Goal: Information Seeking & Learning: Understand process/instructions

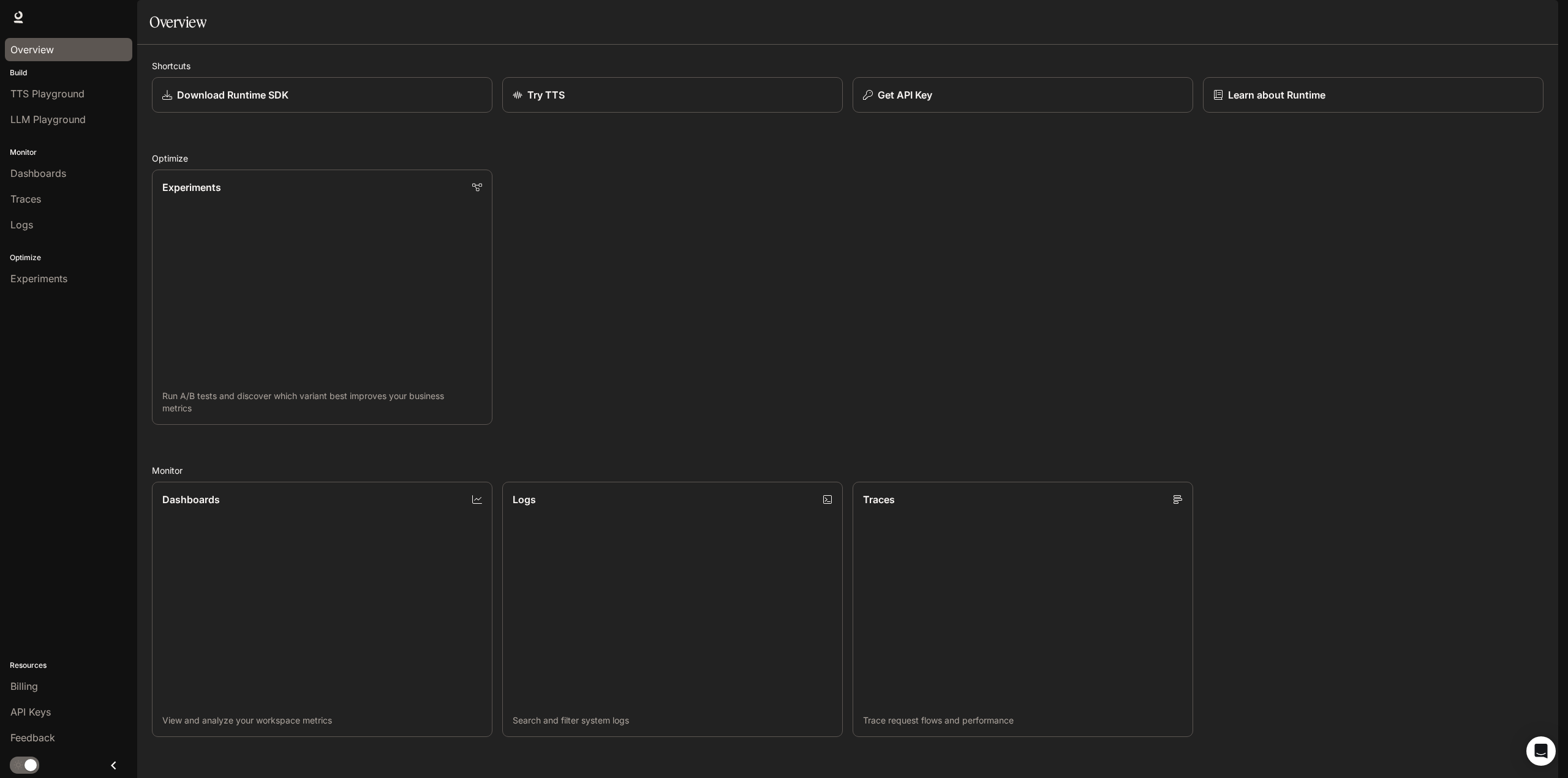
click at [71, 51] on div "Overview" at bounding box center [68, 50] width 116 height 15
click at [74, 92] on span "TTS Playground" at bounding box center [47, 93] width 74 height 15
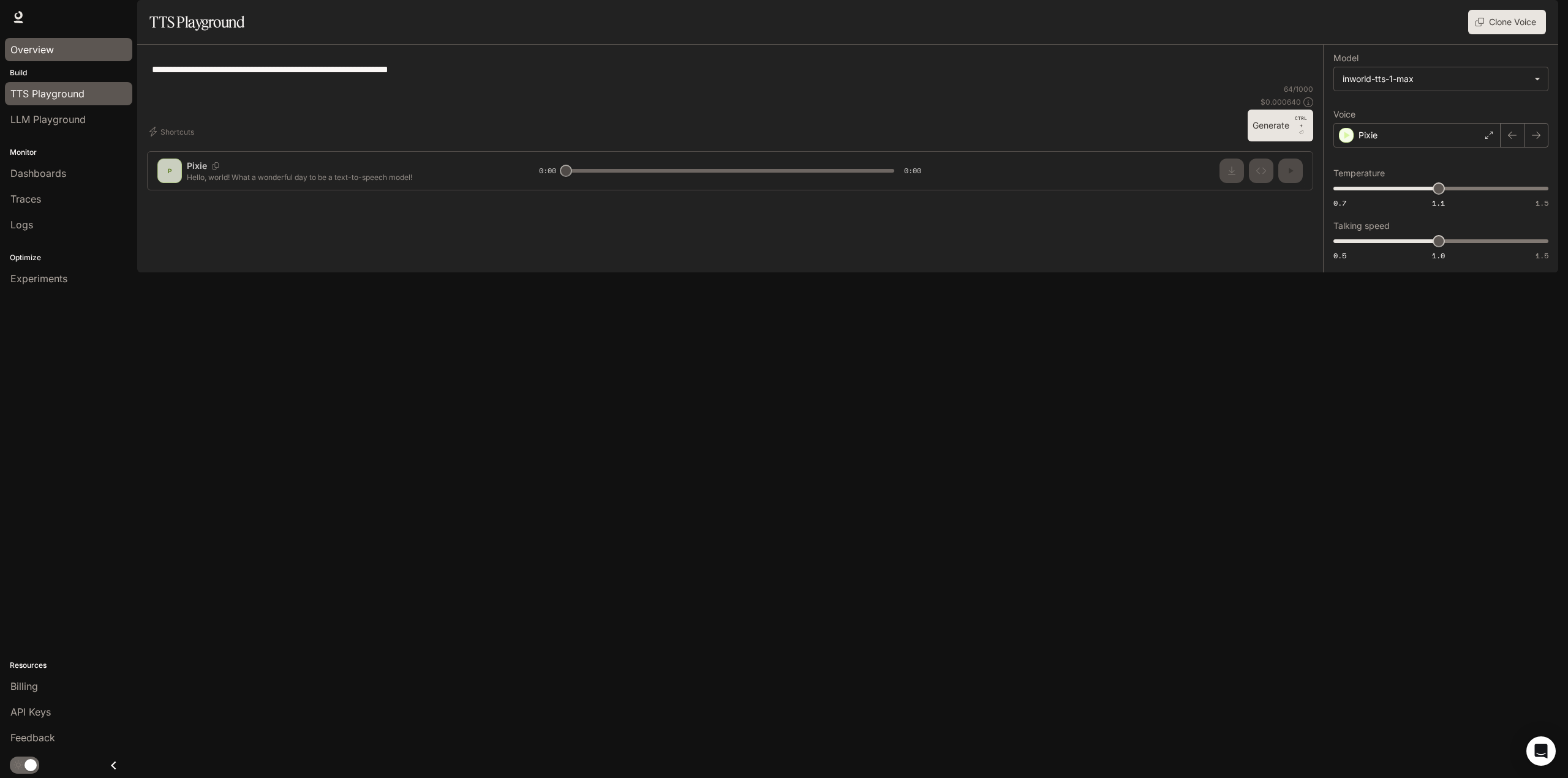
click at [56, 50] on div "Overview" at bounding box center [68, 50] width 116 height 15
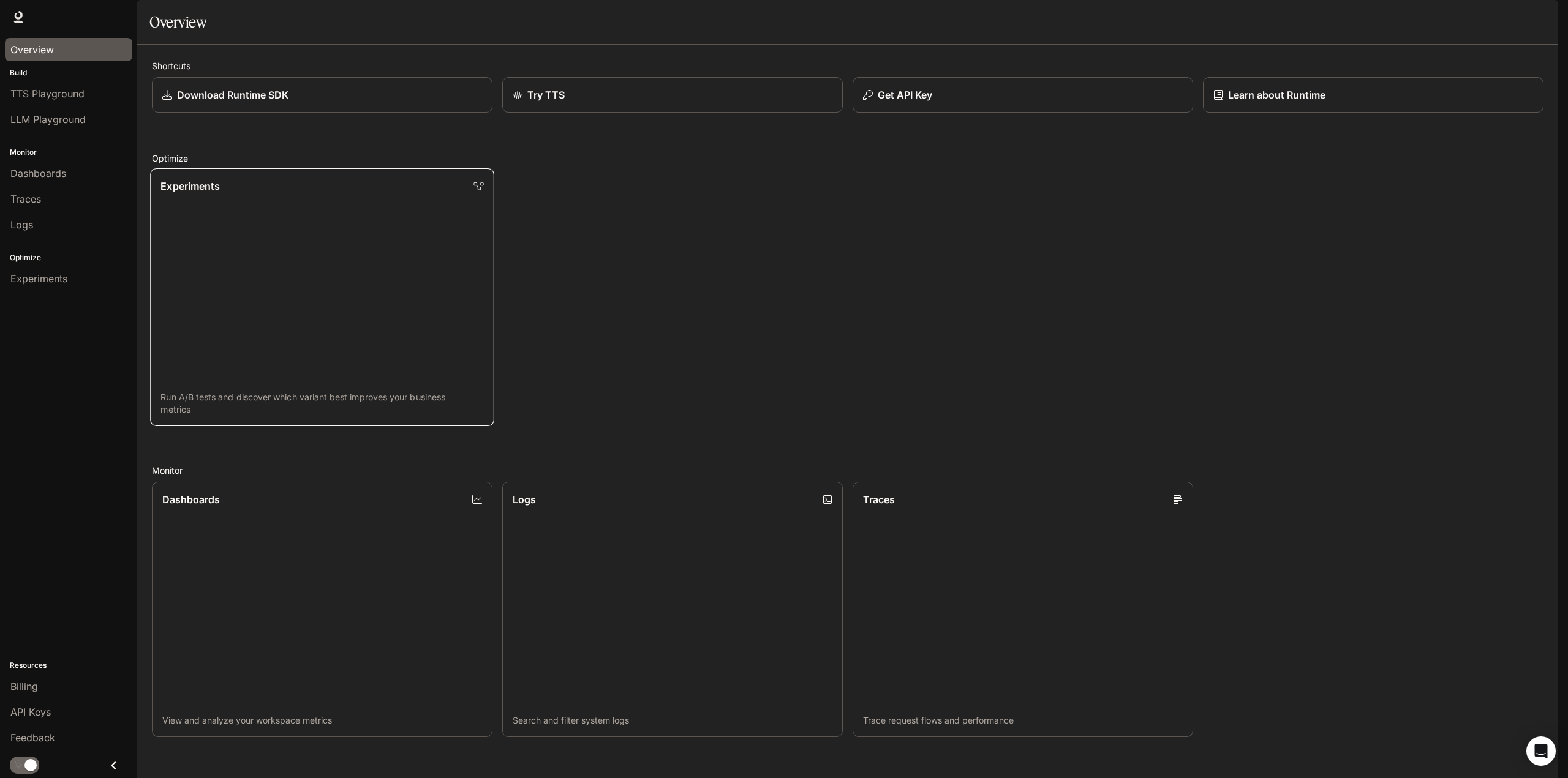
click at [318, 339] on link "Experiments Run A/B tests and discover which variant best improves your busines…" at bounding box center [322, 297] width 344 height 258
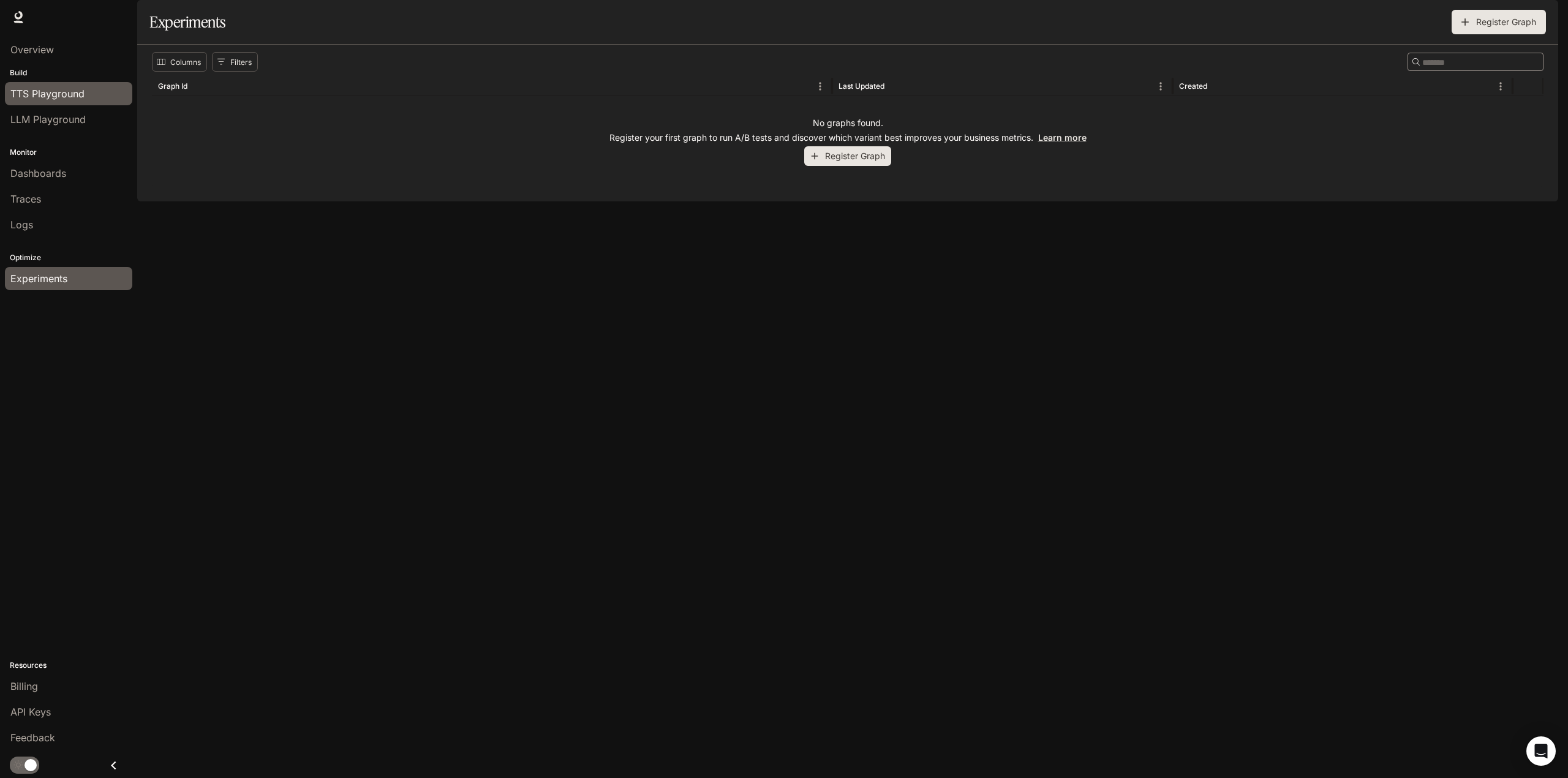
click at [63, 96] on span "TTS Playground" at bounding box center [47, 93] width 74 height 15
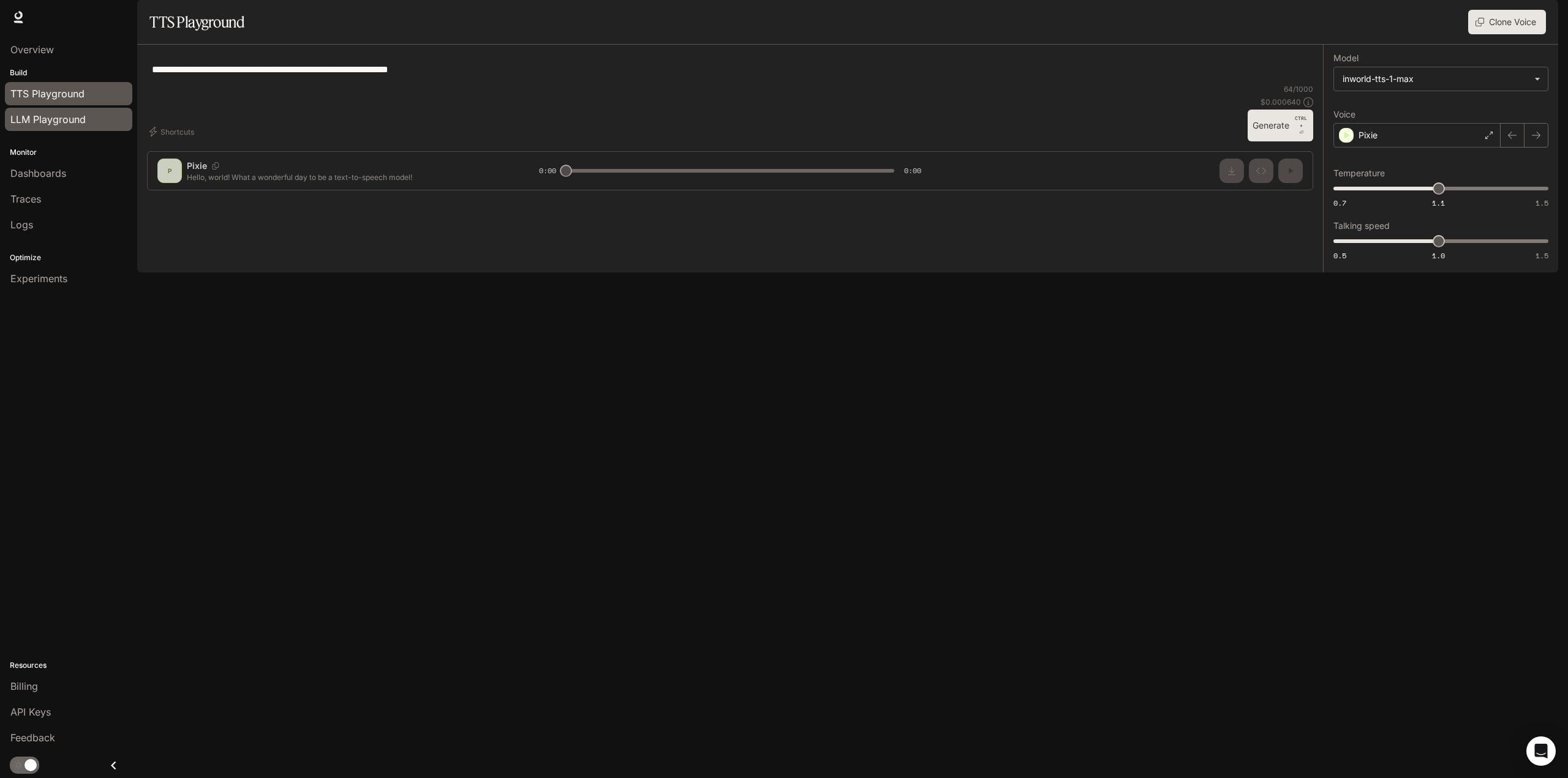
click at [77, 123] on span "LLM Playground" at bounding box center [48, 119] width 75 height 15
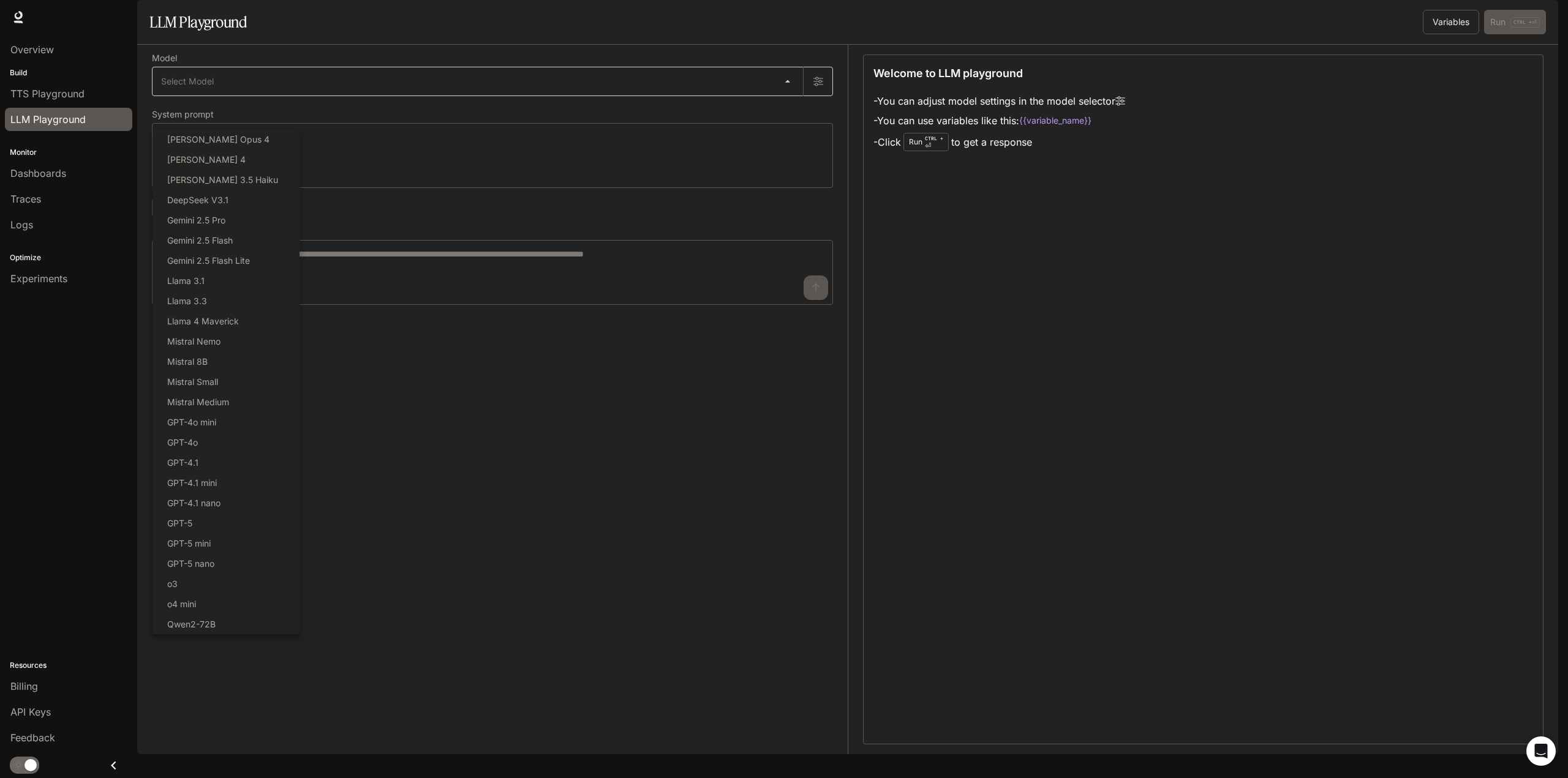
click at [375, 122] on body "Skip to main content Runtime Runtime Documentation Documentation Portal Overvie…" at bounding box center [784, 389] width 1568 height 778
click at [226, 401] on p "Mistral Medium" at bounding box center [198, 402] width 62 height 13
type input "**********"
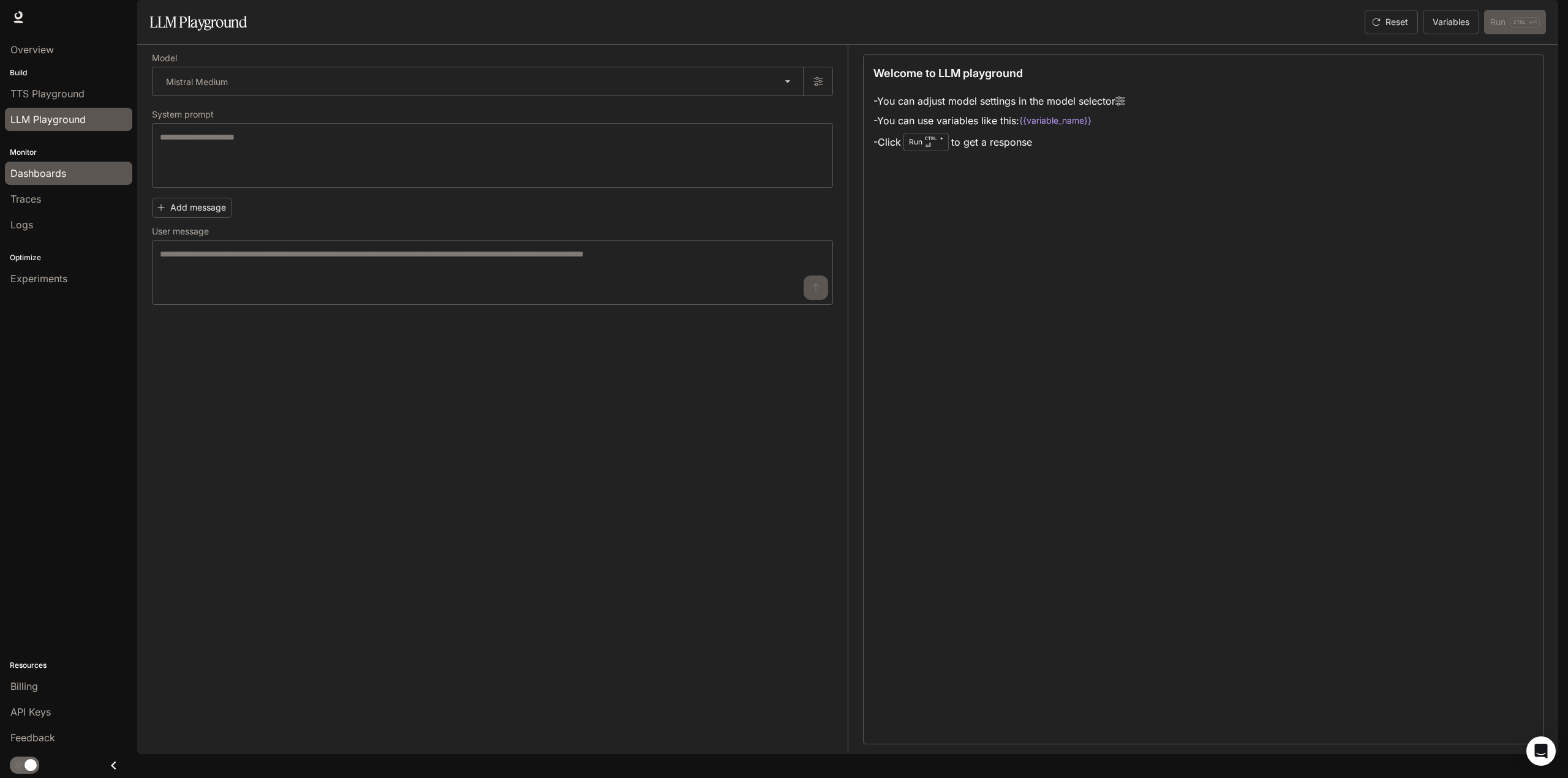
click at [48, 166] on span "Dashboards" at bounding box center [38, 173] width 56 height 15
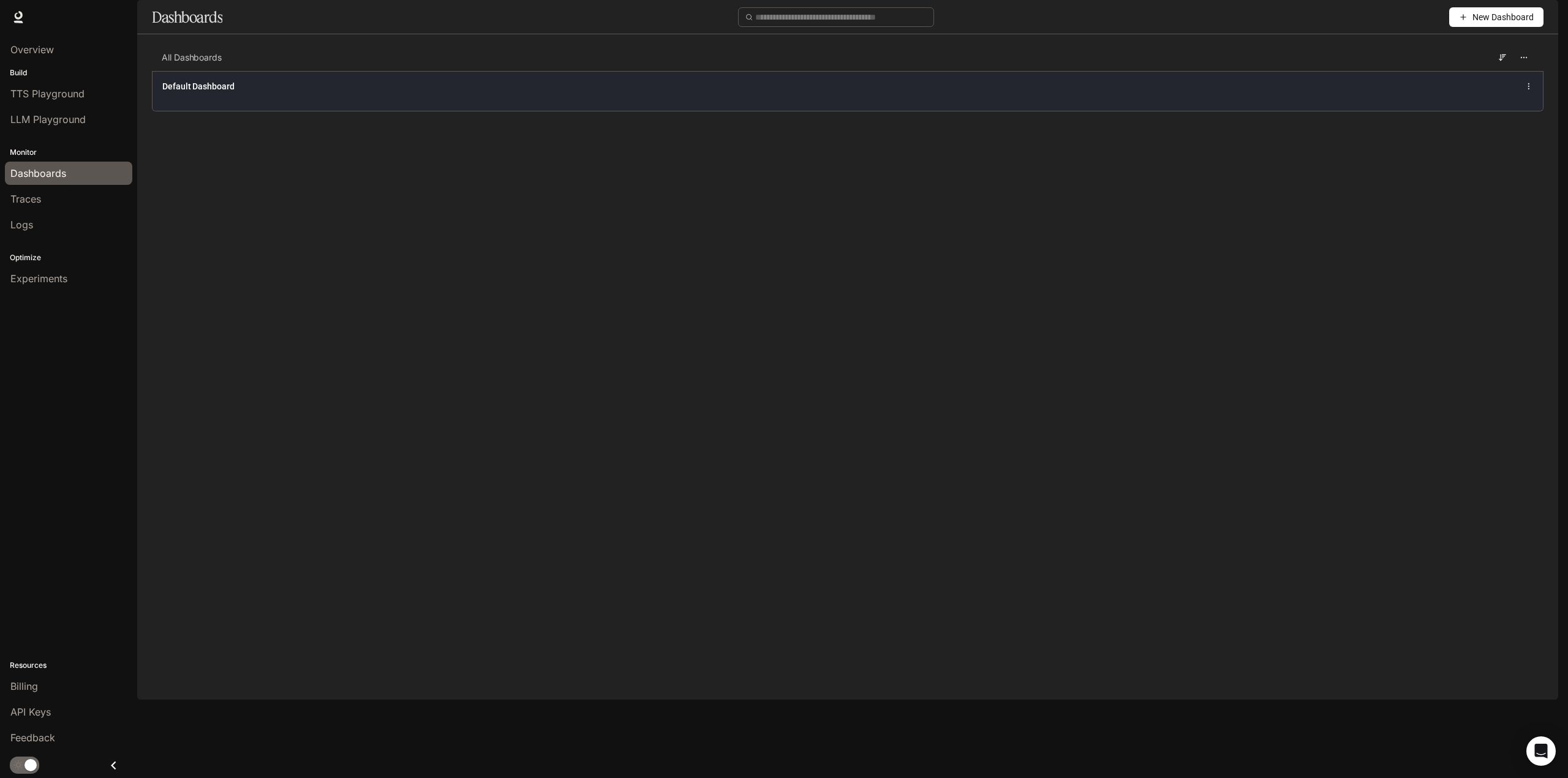
click at [296, 111] on div "Default Dashboard" at bounding box center [848, 91] width 1390 height 40
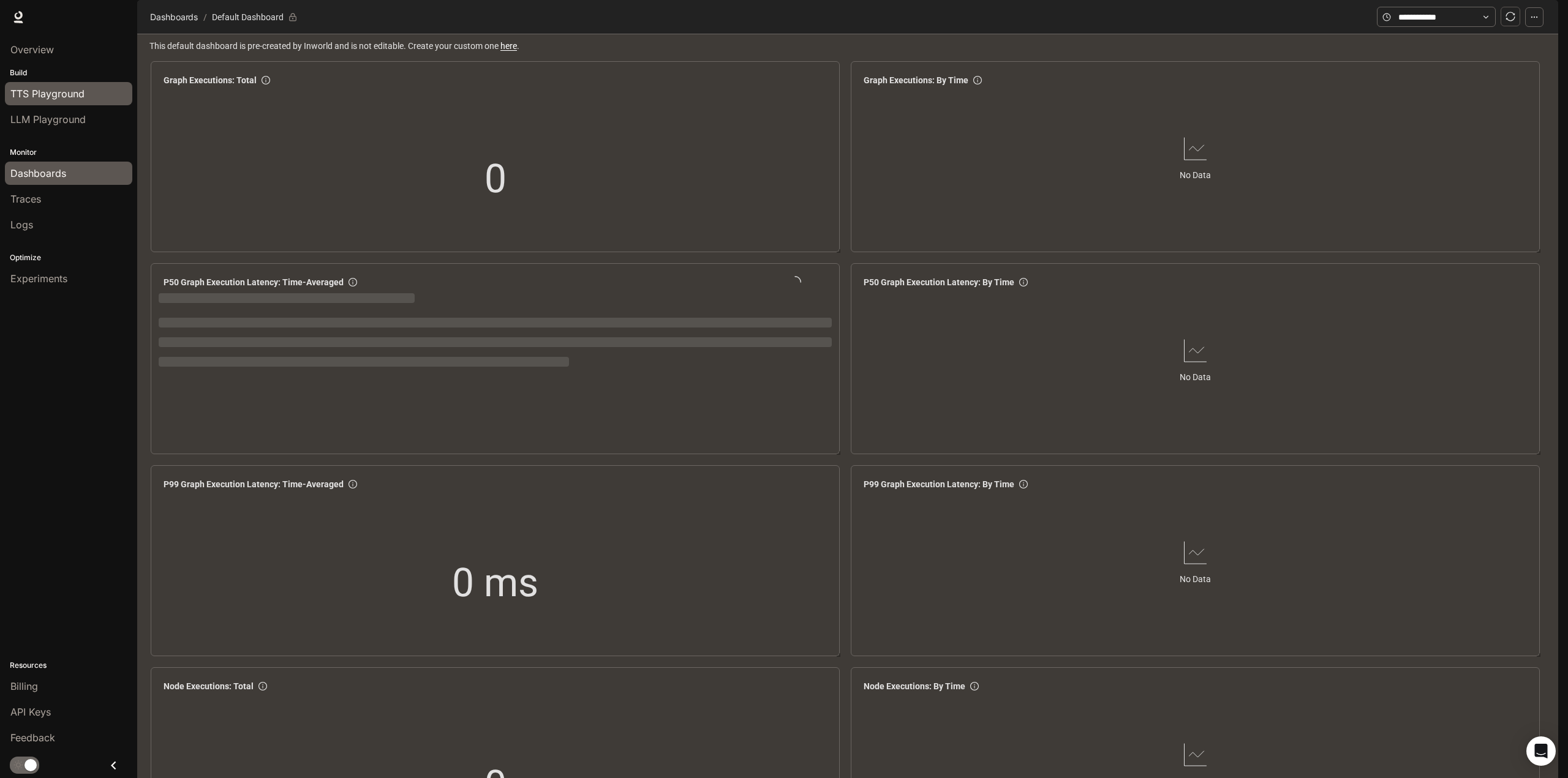
click at [66, 93] on span "TTS Playground" at bounding box center [47, 93] width 74 height 15
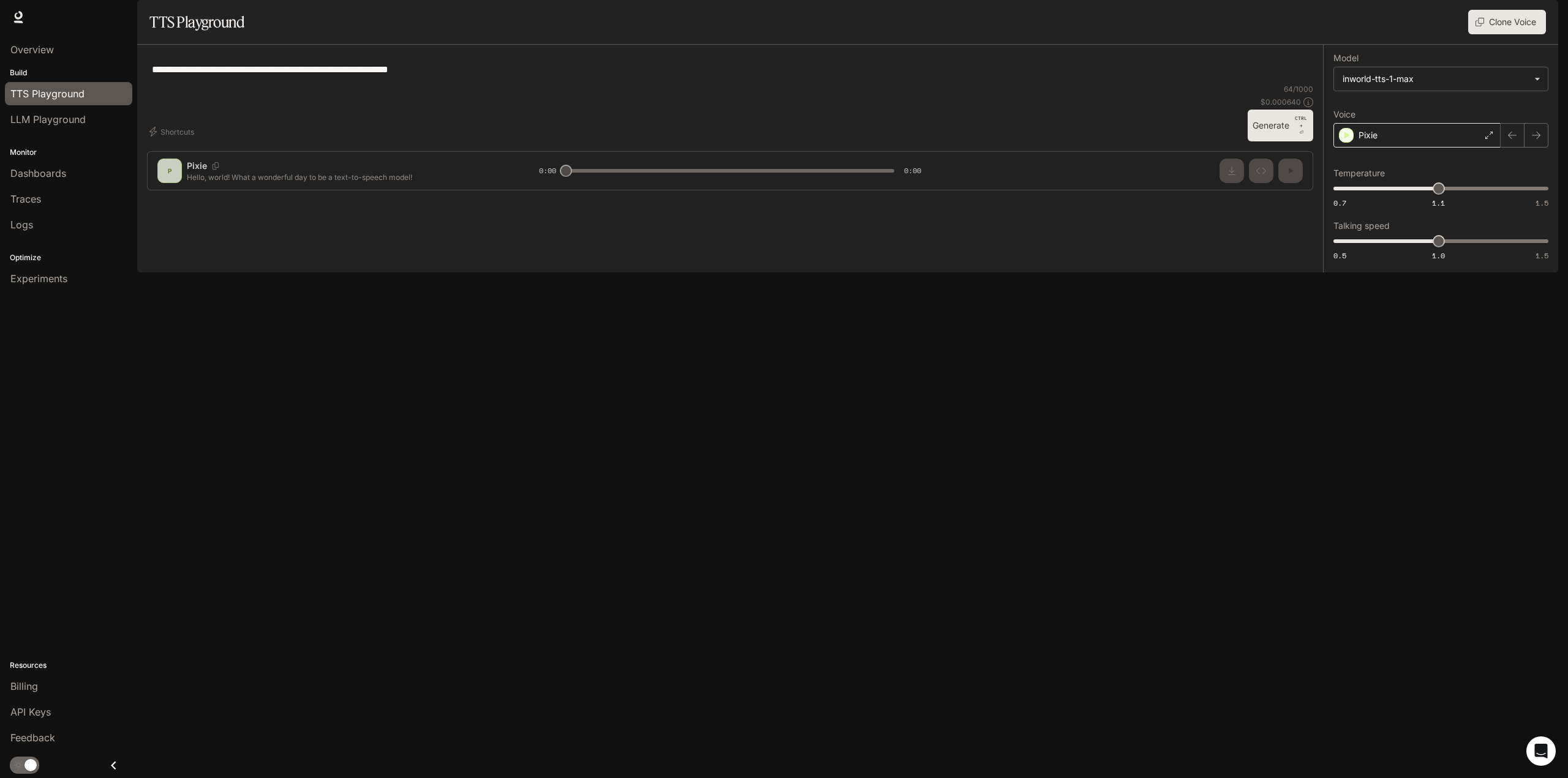
click at [1447, 148] on div "Pixie" at bounding box center [1417, 135] width 167 height 24
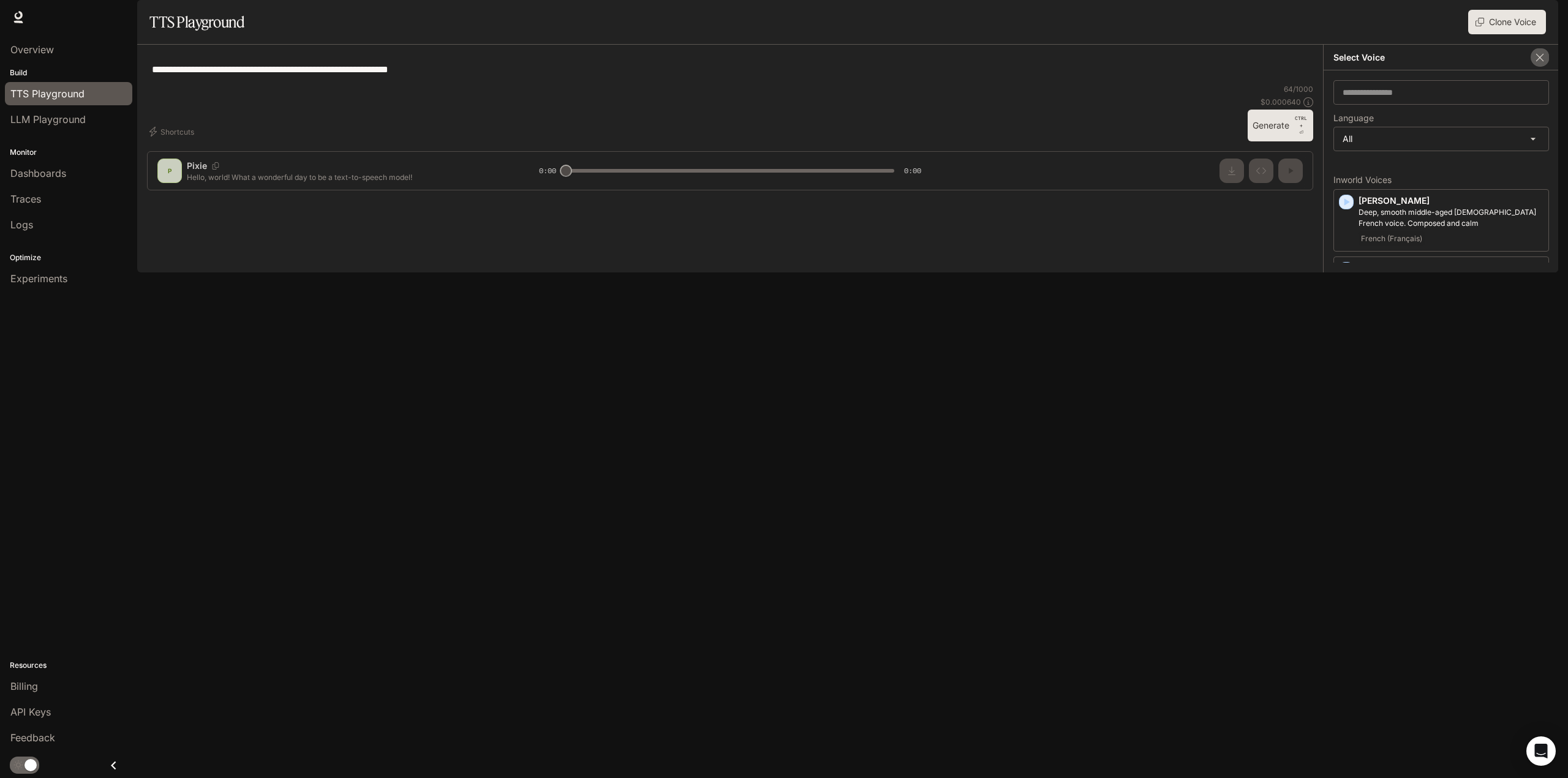
click at [1534, 64] on icon "button" at bounding box center [1540, 57] width 12 height 12
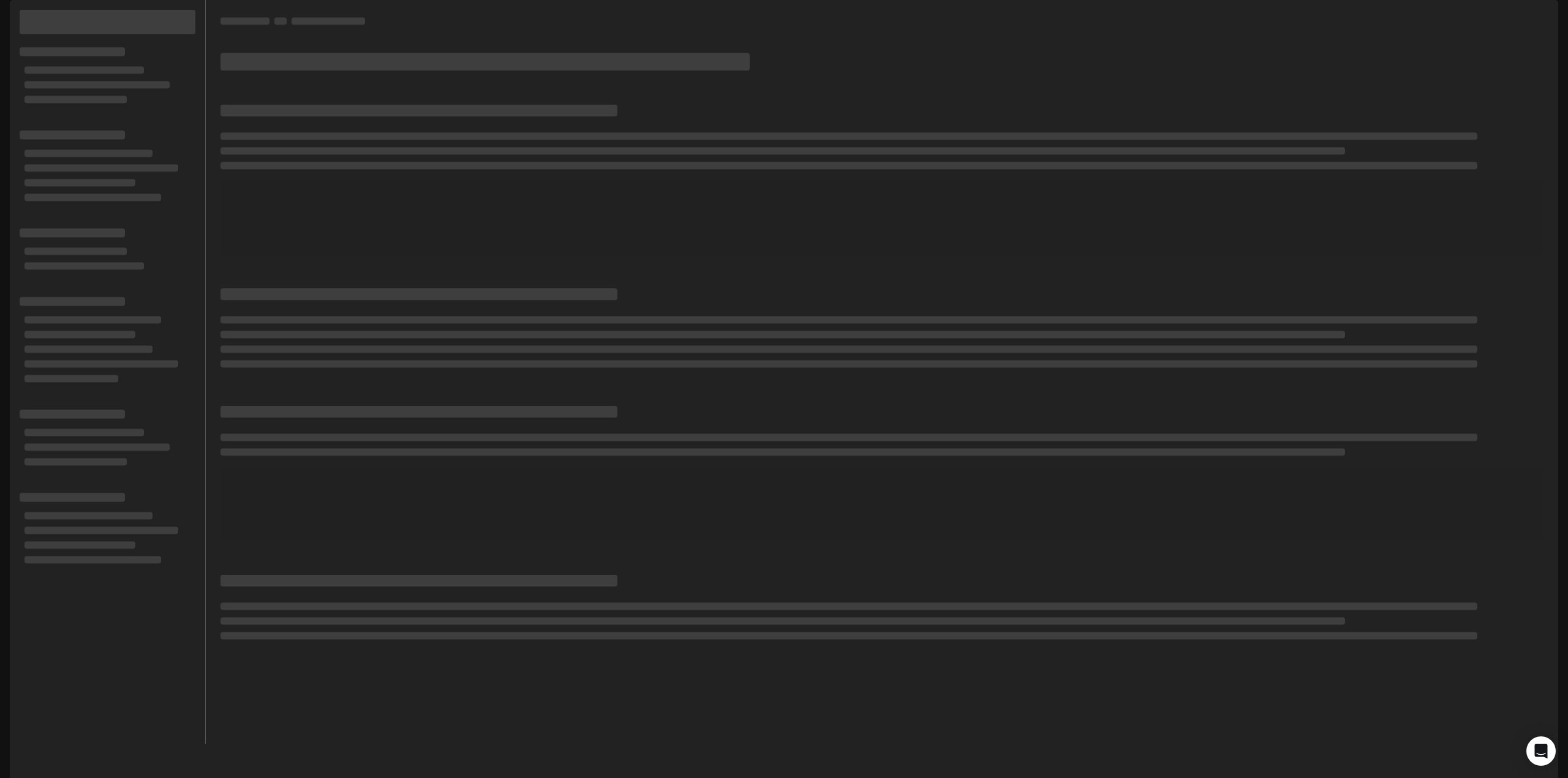
click at [197, 212] on div at bounding box center [107, 372] width 196 height 744
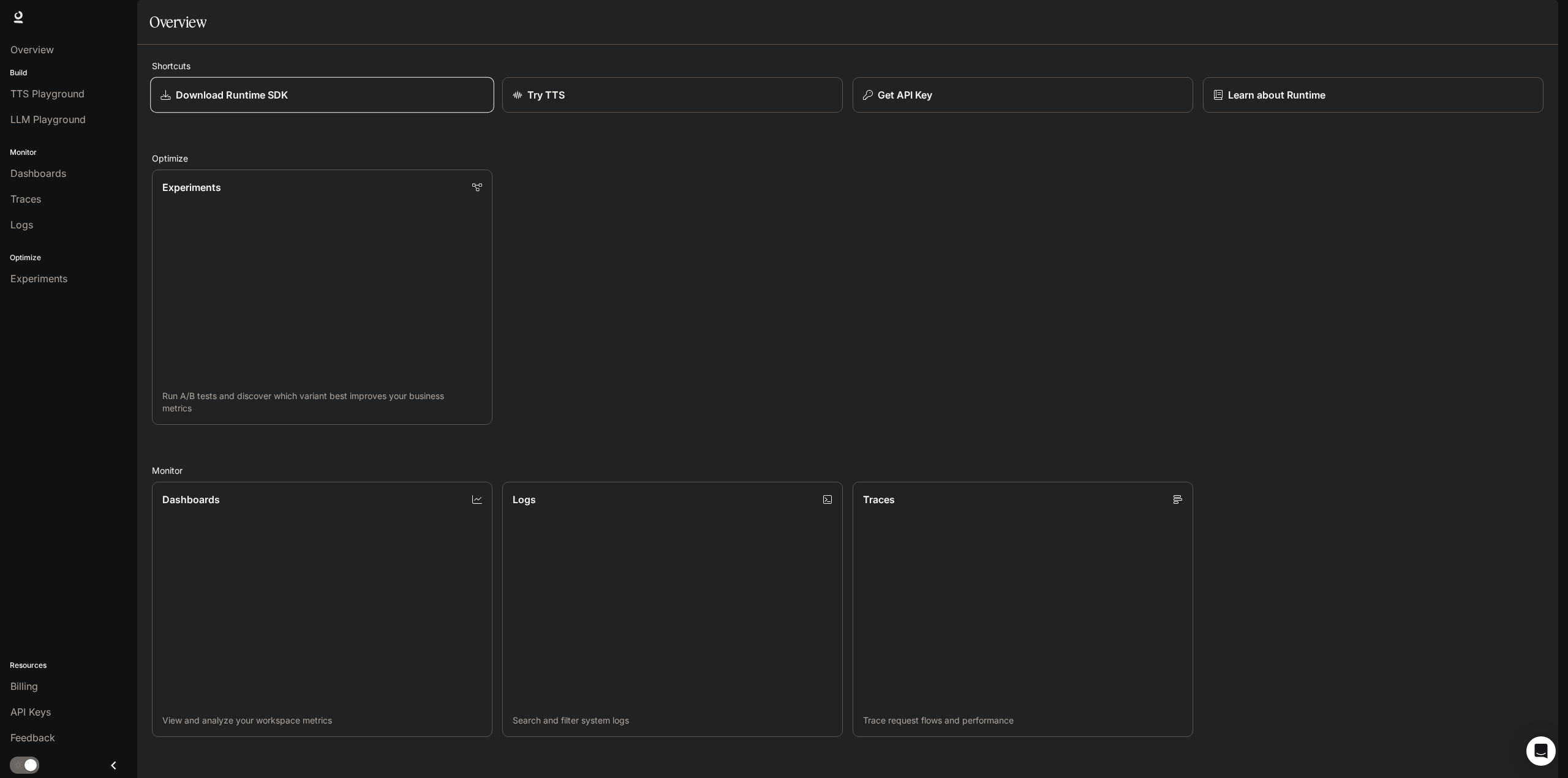
click at [316, 113] on link "Download Runtime SDK" at bounding box center [322, 95] width 344 height 36
click at [1302, 102] on p "Learn about Runtime" at bounding box center [1275, 95] width 98 height 15
